Goal: Transaction & Acquisition: Purchase product/service

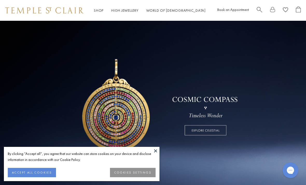
click at [98, 10] on link "Shop Shop" at bounding box center [99, 10] width 10 height 5
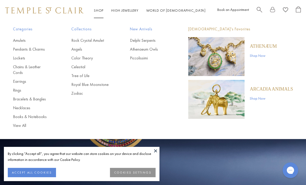
click at [34, 50] on link "Pendants & Charms" at bounding box center [32, 49] width 38 height 6
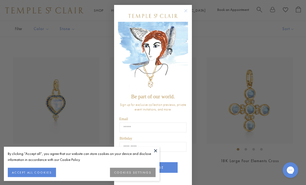
scroll to position [1454, 0]
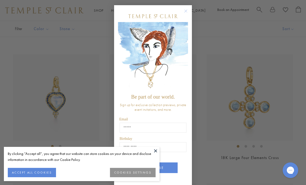
click at [187, 14] on circle "Close dialog" at bounding box center [186, 11] width 6 height 6
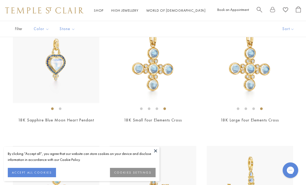
scroll to position [1491, 0]
